Goal: Navigation & Orientation: Find specific page/section

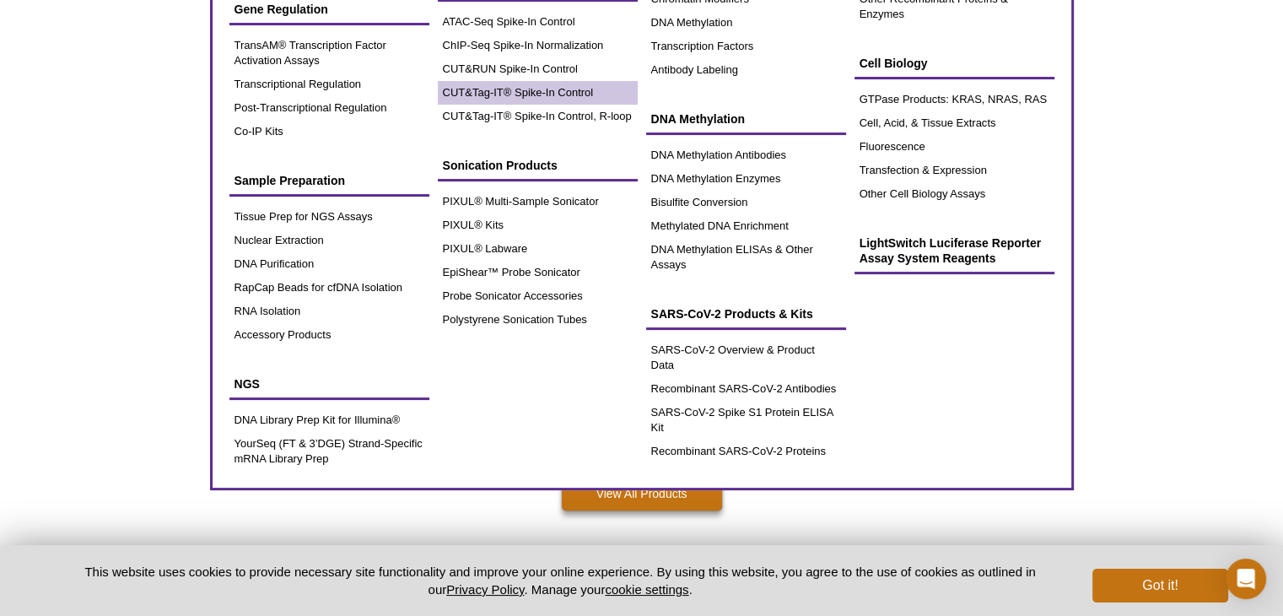
scroll to position [337, 0]
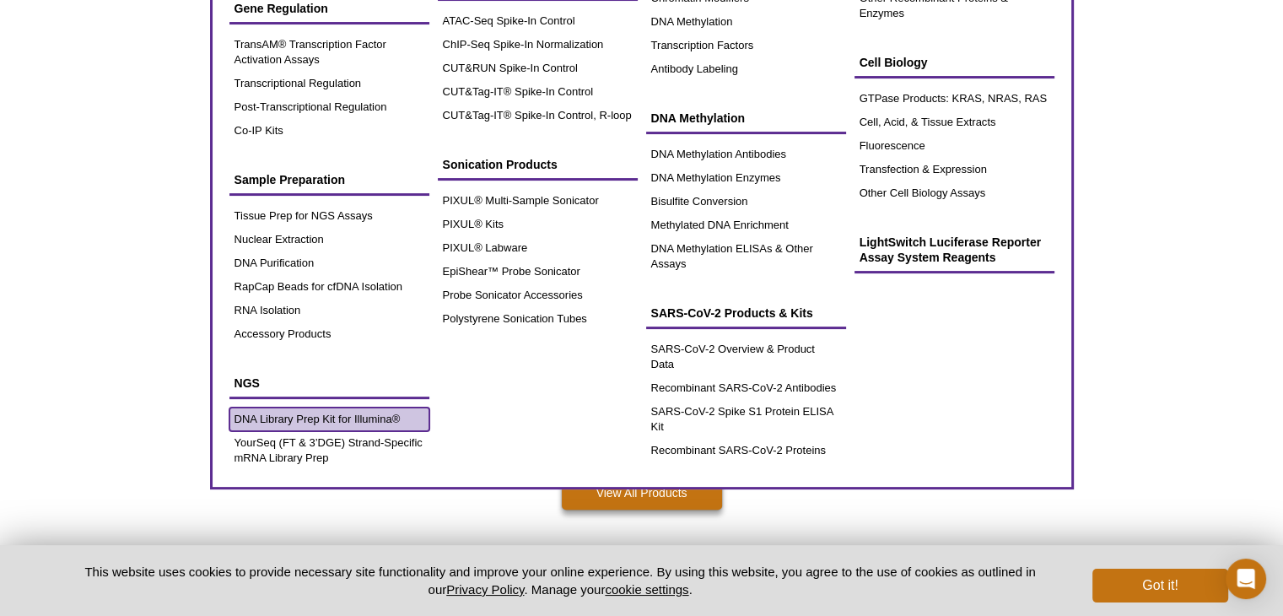
click at [350, 410] on link "DNA Library Prep Kit for Illumina®" at bounding box center [329, 420] width 200 height 24
click at [364, 409] on link "DNA Library Prep Kit for Illumina®" at bounding box center [329, 420] width 200 height 24
click at [337, 412] on link "DNA Library Prep Kit for Illumina®" at bounding box center [329, 420] width 200 height 24
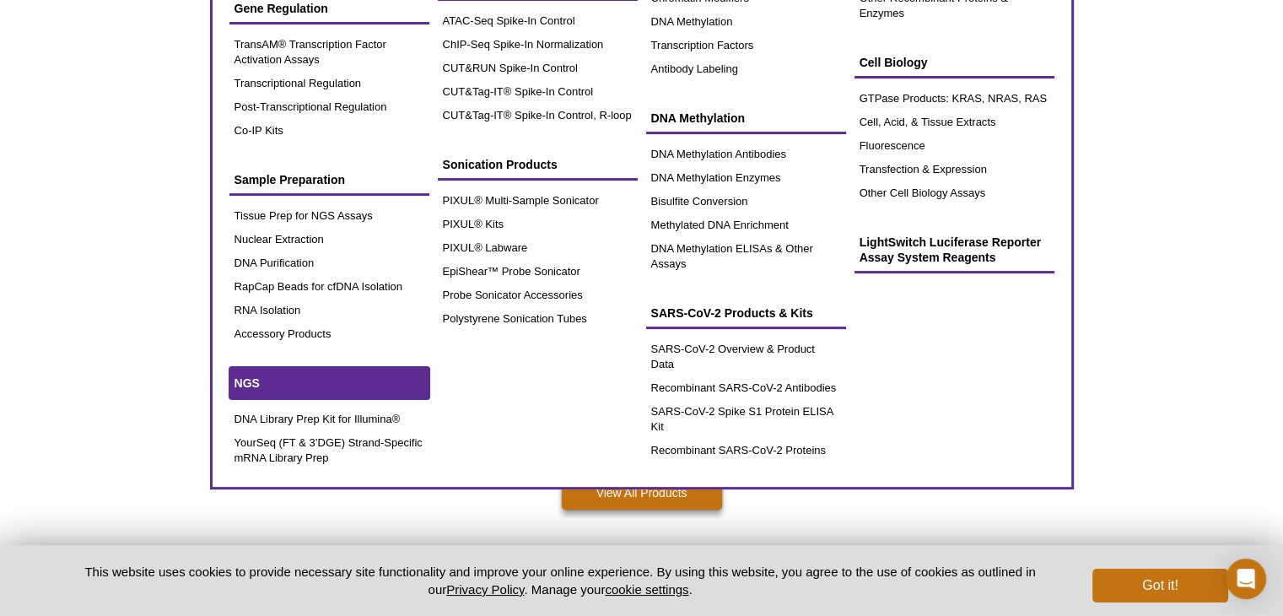
click at [249, 377] on span "NGS" at bounding box center [247, 382] width 25 height 13
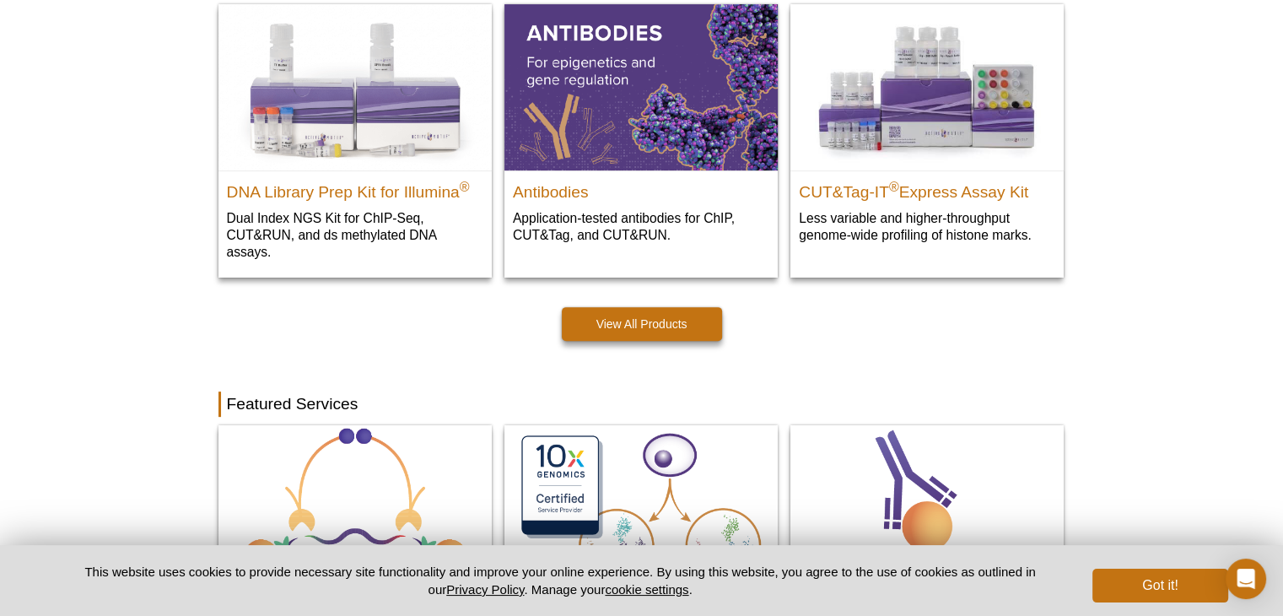
click at [683, 337] on link "View All Products" at bounding box center [642, 324] width 160 height 34
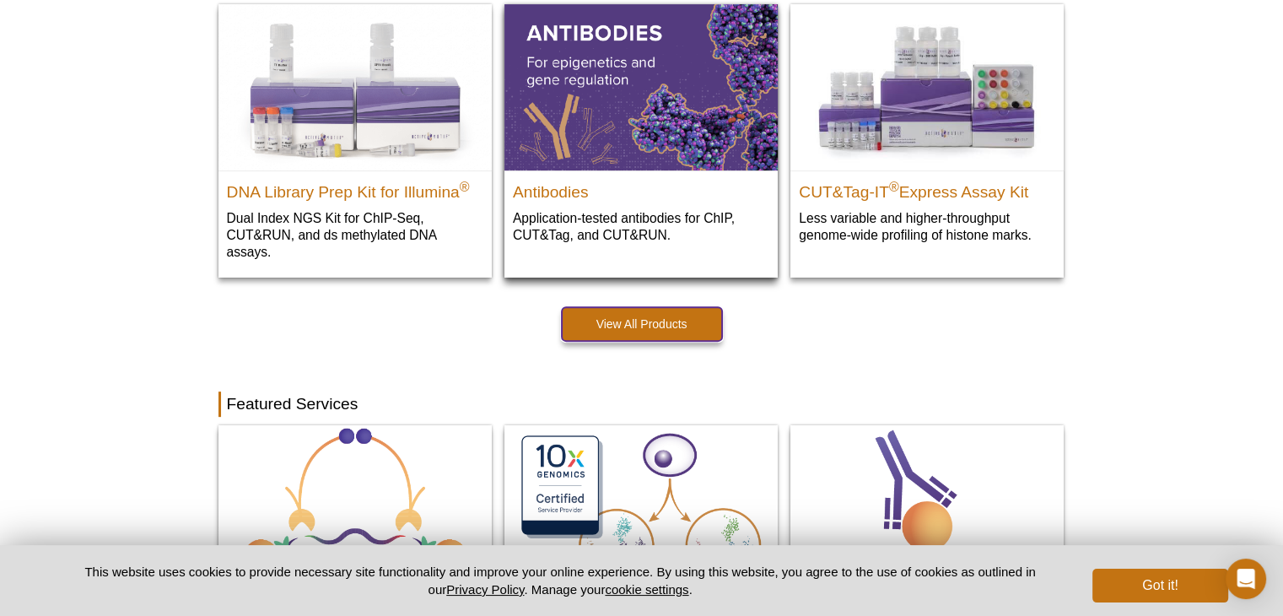
scroll to position [422, 0]
